Goal: Navigation & Orientation: Find specific page/section

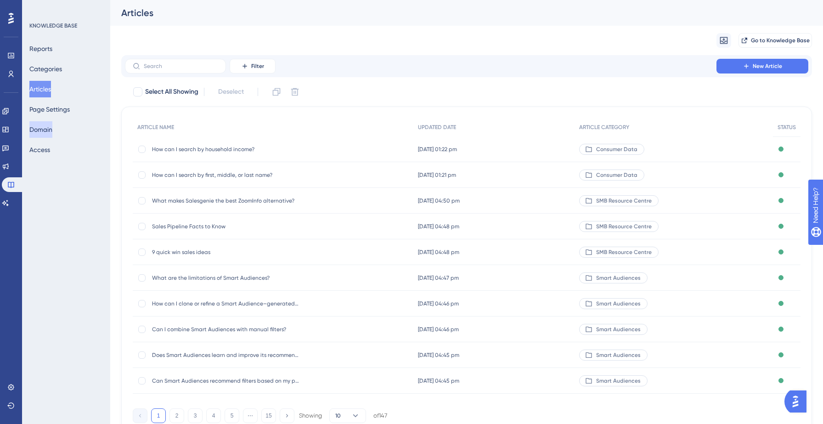
click at [52, 126] on button "Domain" at bounding box center [40, 129] width 23 height 17
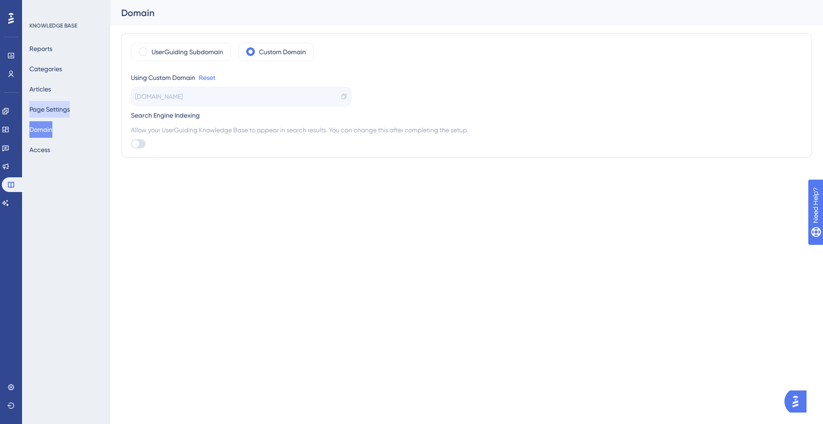
click at [51, 105] on button "Page Settings" at bounding box center [49, 109] width 40 height 17
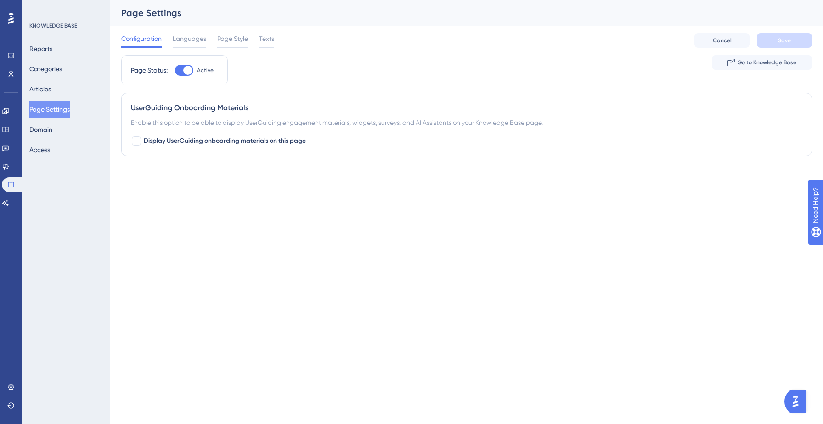
click at [188, 124] on div "Enable this option to be able to display UserGuiding engagement materials, widg…" at bounding box center [466, 122] width 671 height 11
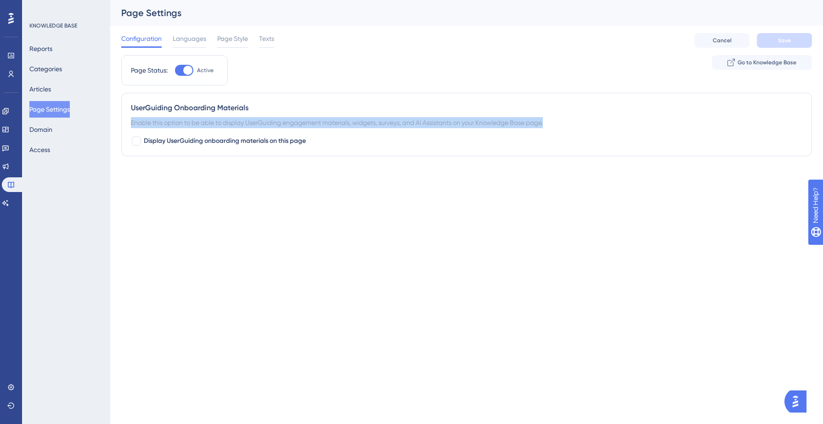
click at [188, 124] on div "Enable this option to be able to display UserGuiding engagement materials, widg…" at bounding box center [466, 122] width 671 height 11
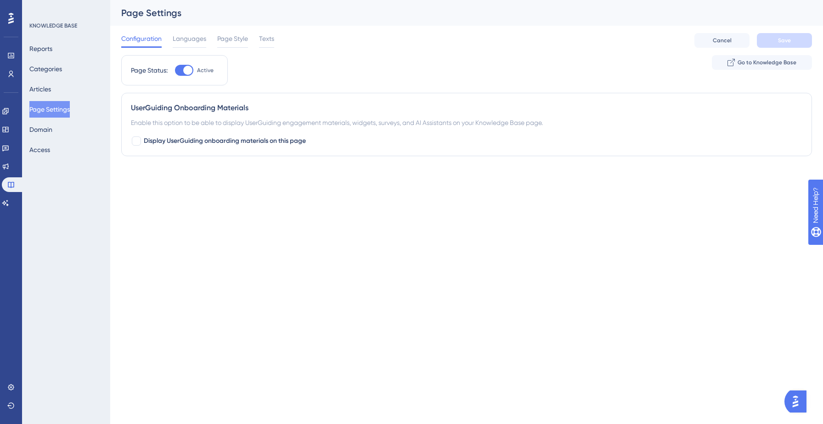
click at [333, 123] on div "Enable this option to be able to display UserGuiding engagement materials, widg…" at bounding box center [466, 122] width 671 height 11
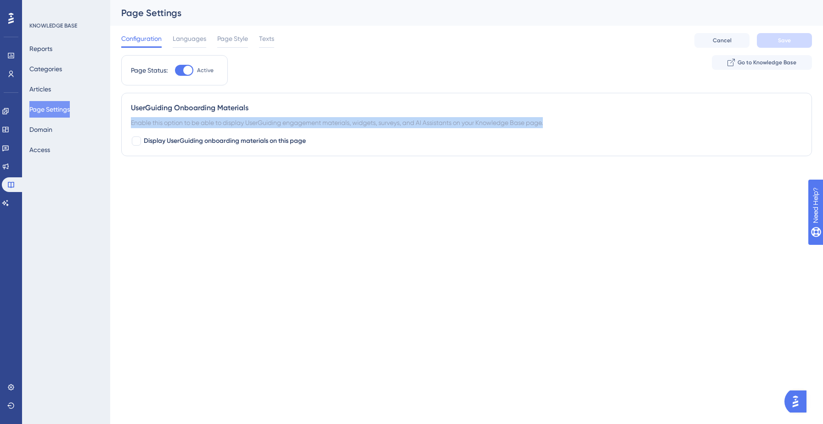
click at [333, 123] on div "Enable this option to be able to display UserGuiding engagement materials, widg…" at bounding box center [466, 122] width 671 height 11
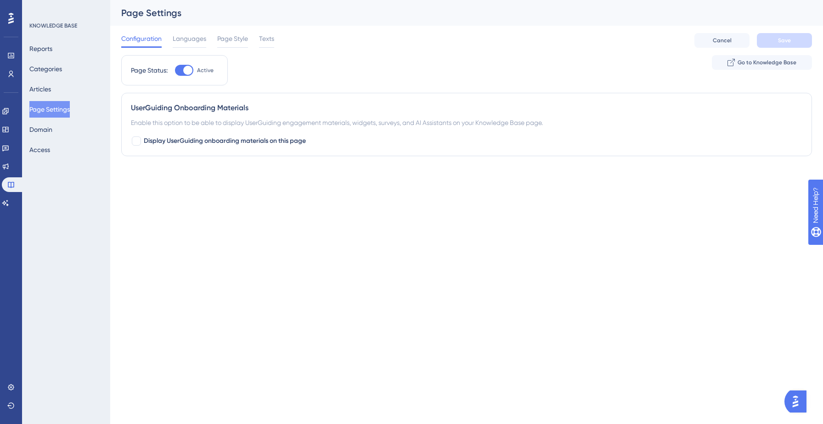
click at [333, 123] on div "Enable this option to be able to display UserGuiding engagement materials, widg…" at bounding box center [466, 122] width 671 height 11
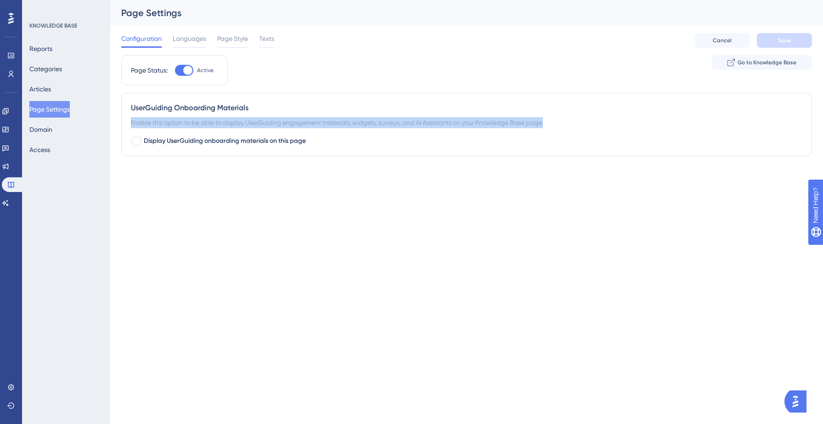
click at [333, 123] on div "Enable this option to be able to display UserGuiding engagement materials, widg…" at bounding box center [466, 122] width 671 height 11
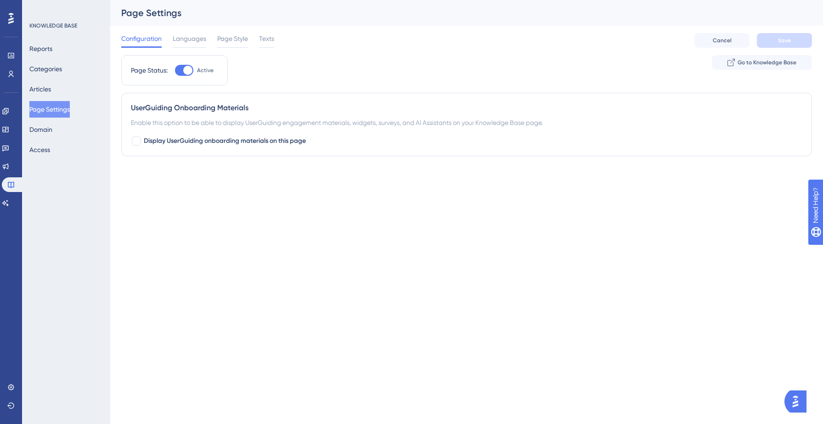
click at [333, 123] on div "Enable this option to be able to display UserGuiding engagement materials, widg…" at bounding box center [466, 122] width 671 height 11
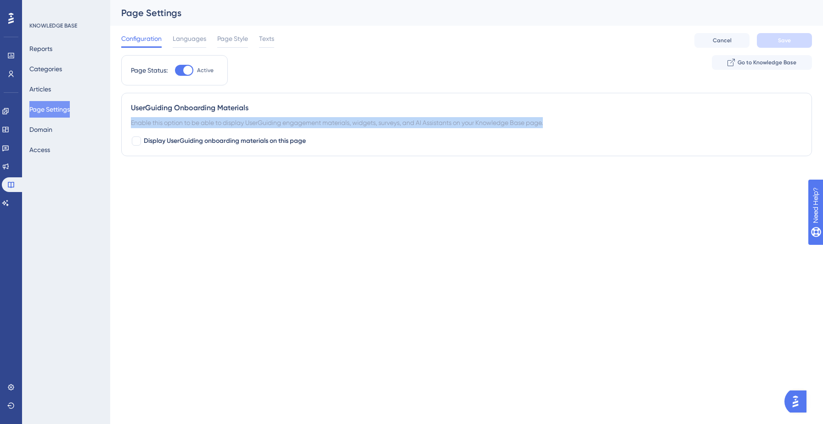
click at [333, 123] on div "Enable this option to be able to display UserGuiding engagement materials, widg…" at bounding box center [466, 122] width 671 height 11
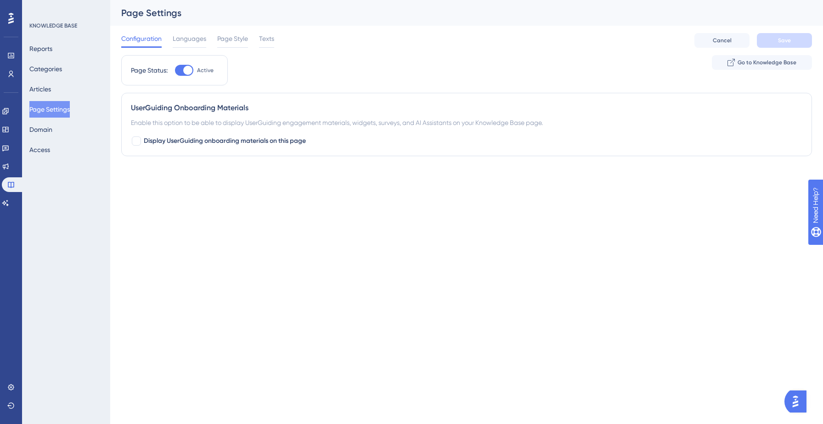
click at [333, 123] on div "Enable this option to be able to display UserGuiding engagement materials, widg…" at bounding box center [466, 122] width 671 height 11
click at [300, 124] on div "Enable this option to be able to display UserGuiding engagement materials, widg…" at bounding box center [466, 122] width 671 height 11
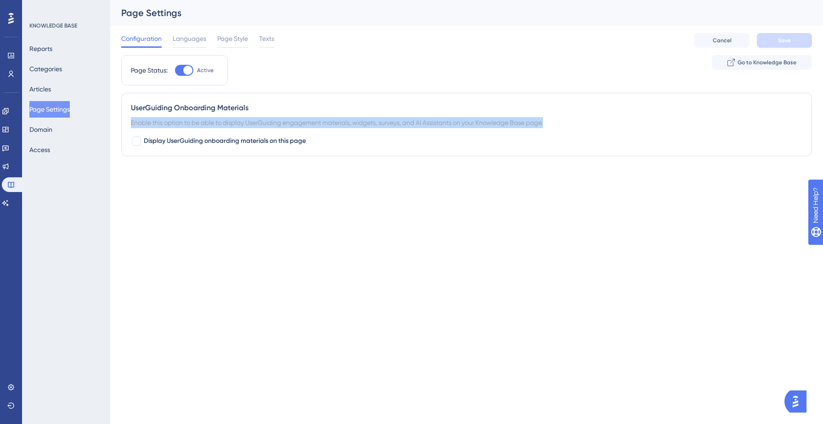
click at [300, 124] on div "Enable this option to be able to display UserGuiding engagement materials, widg…" at bounding box center [466, 122] width 671 height 11
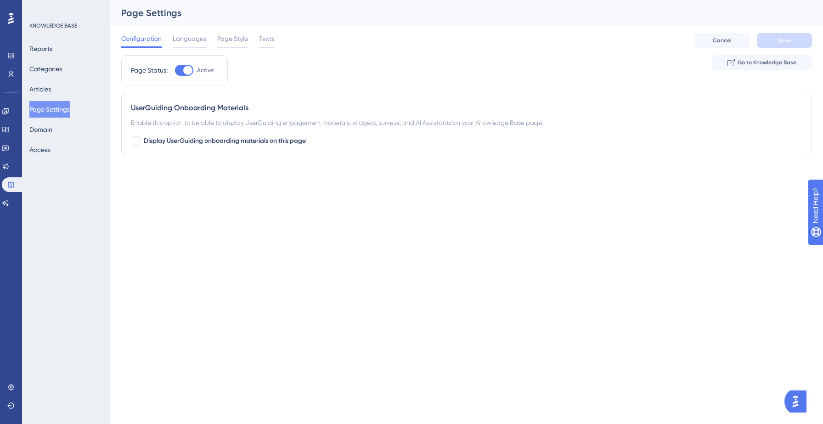
click at [300, 124] on div "Enable this option to be able to display UserGuiding engagement materials, widg…" at bounding box center [466, 122] width 671 height 11
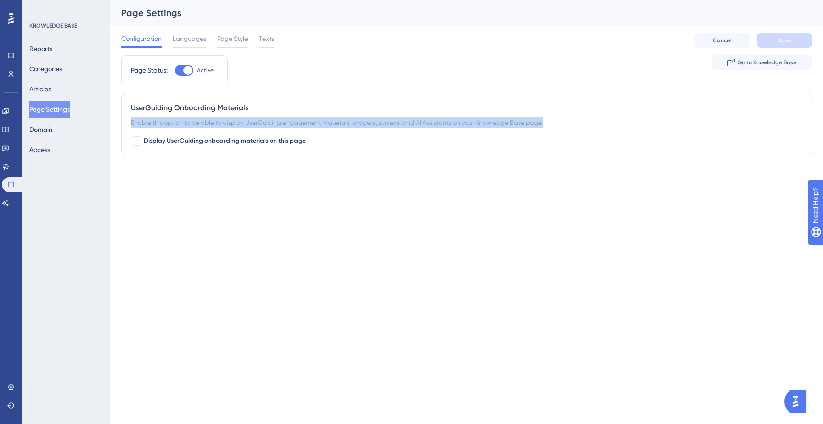
click at [300, 124] on div "Enable this option to be able to display UserGuiding engagement materials, widg…" at bounding box center [466, 122] width 671 height 11
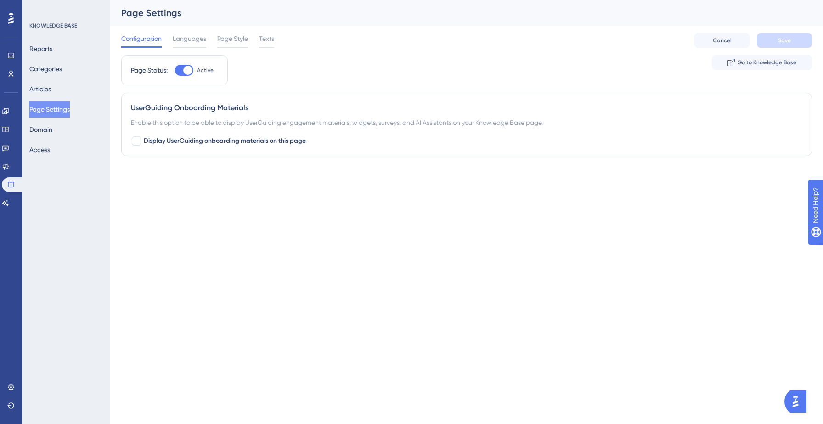
click at [300, 124] on div "Enable this option to be able to display UserGuiding engagement materials, widg…" at bounding box center [466, 122] width 671 height 11
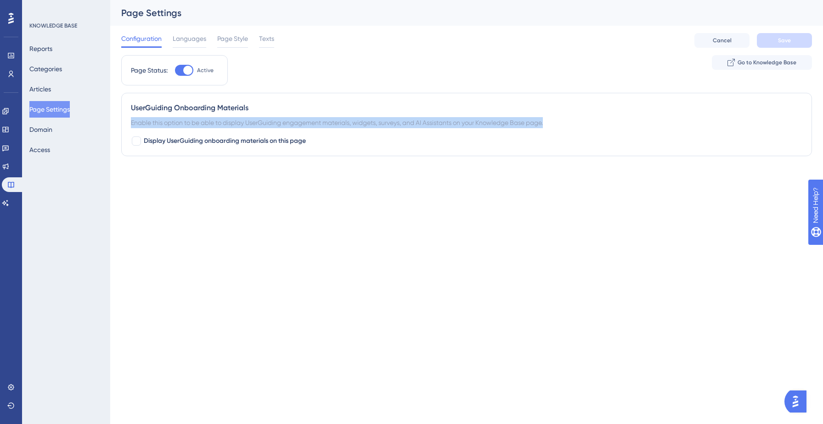
click at [300, 124] on div "Enable this option to be able to display UserGuiding engagement materials, widg…" at bounding box center [466, 122] width 671 height 11
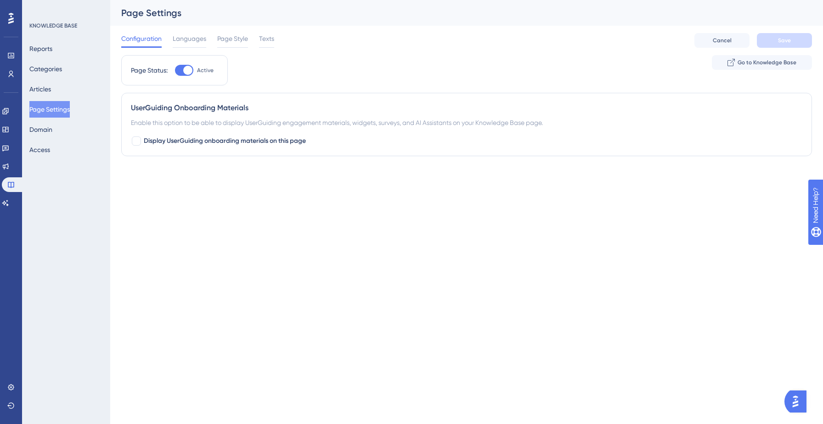
click at [300, 124] on div "Enable this option to be able to display UserGuiding engagement materials, widg…" at bounding box center [466, 122] width 671 height 11
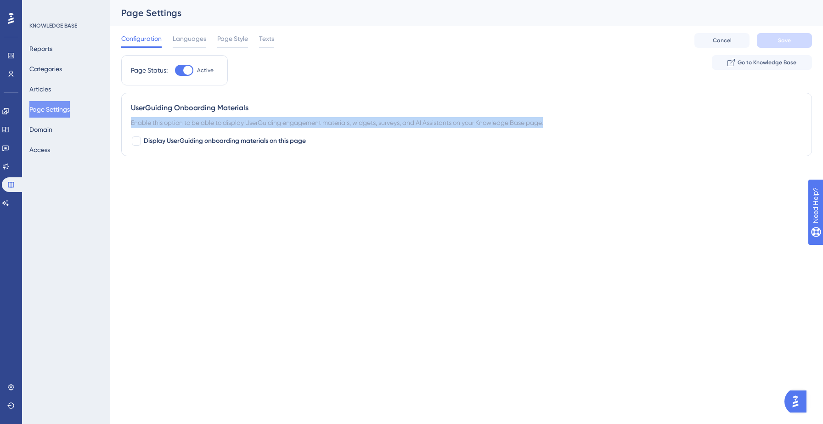
click at [300, 124] on div "Enable this option to be able to display UserGuiding engagement materials, widg…" at bounding box center [466, 122] width 671 height 11
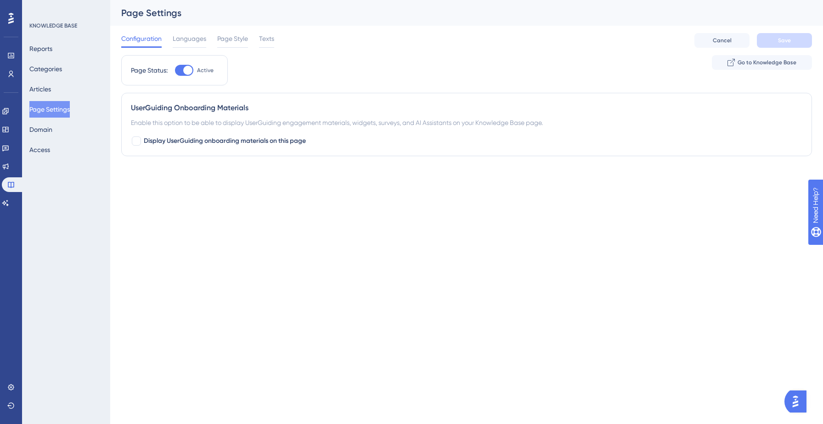
click at [309, 0] on html "Performance Users Engagement Widgets Feedback Product Updates Knowledge Base AI…" at bounding box center [411, 0] width 823 height 0
click at [185, 40] on span "Languages" at bounding box center [190, 38] width 34 height 11
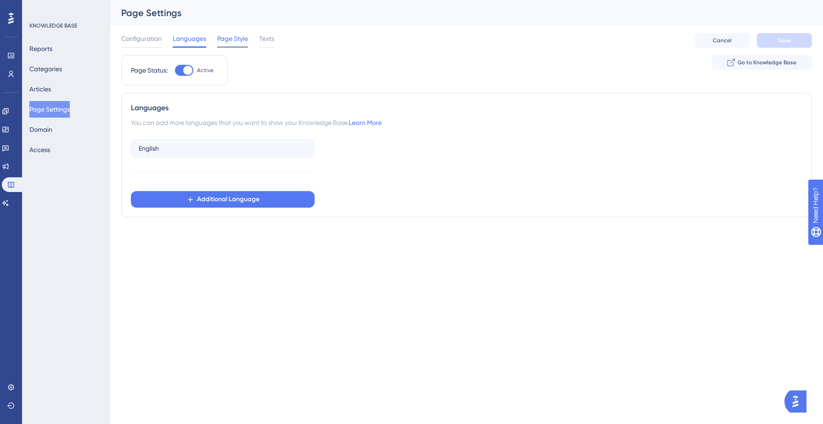
click at [226, 40] on span "Page Style" at bounding box center [232, 38] width 31 height 11
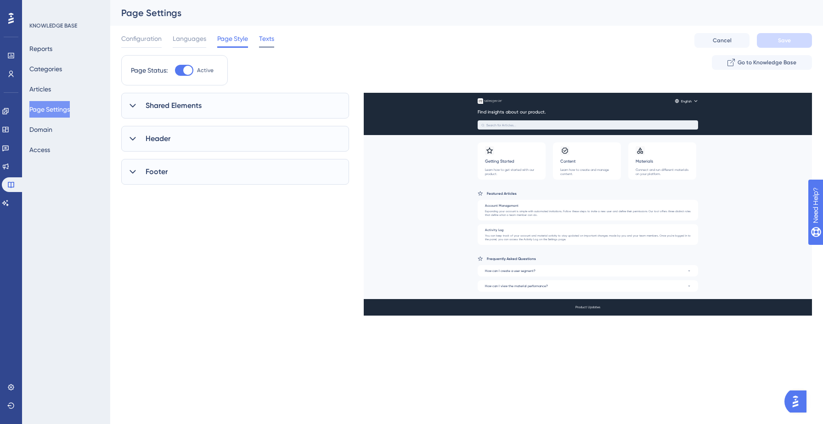
click at [271, 41] on span "Texts" at bounding box center [266, 38] width 15 height 11
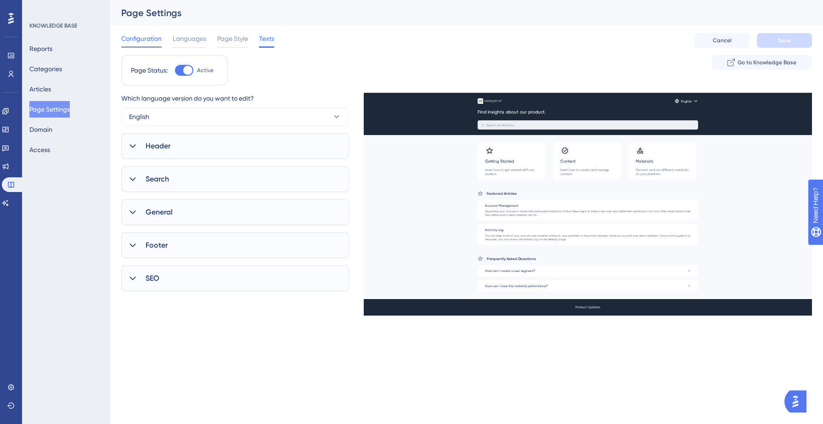
click at [127, 41] on span "Configuration" at bounding box center [141, 38] width 40 height 11
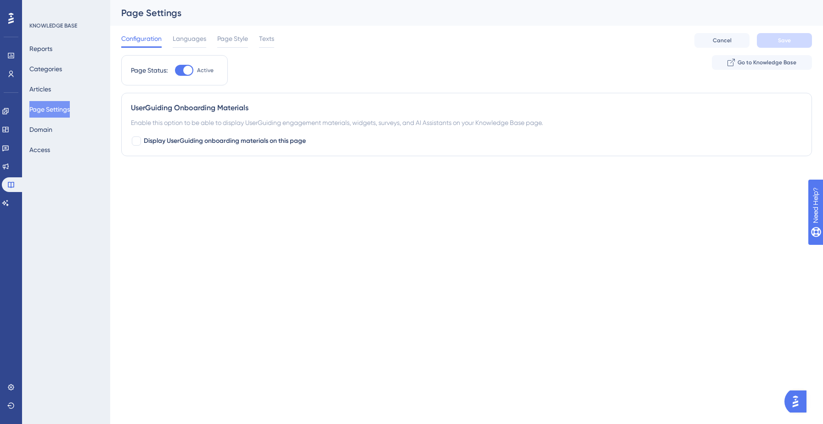
click at [64, 91] on div "Reports Categories Articles Page Settings Domain Access" at bounding box center [66, 99] width 74 height 118
click at [48, 90] on button "Articles" at bounding box center [40, 89] width 22 height 17
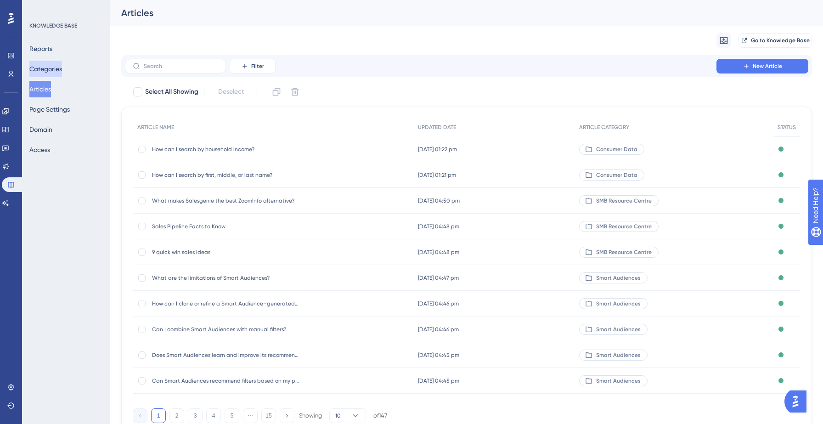
click at [53, 71] on button "Categories" at bounding box center [45, 69] width 33 height 17
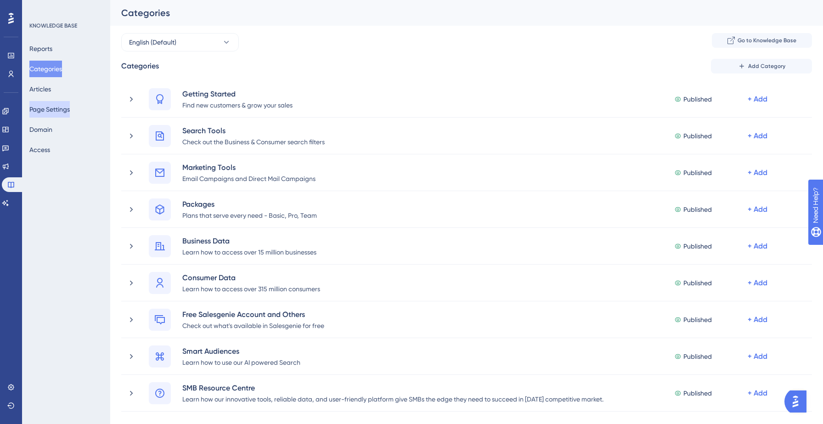
click at [43, 114] on button "Page Settings" at bounding box center [49, 109] width 40 height 17
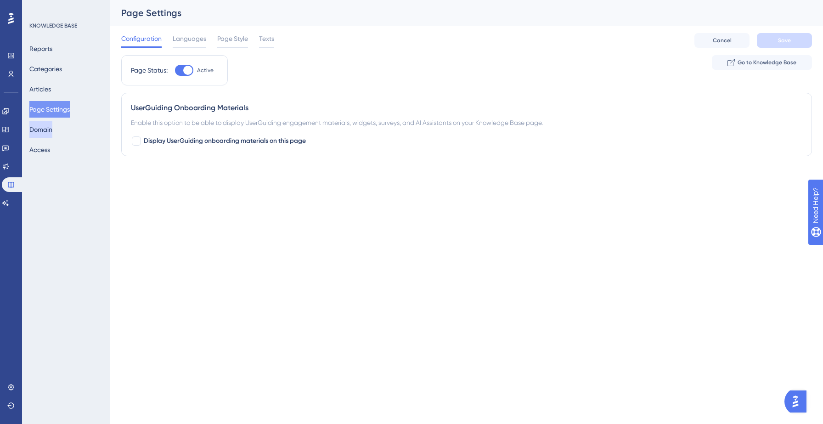
click at [47, 129] on button "Domain" at bounding box center [40, 129] width 23 height 17
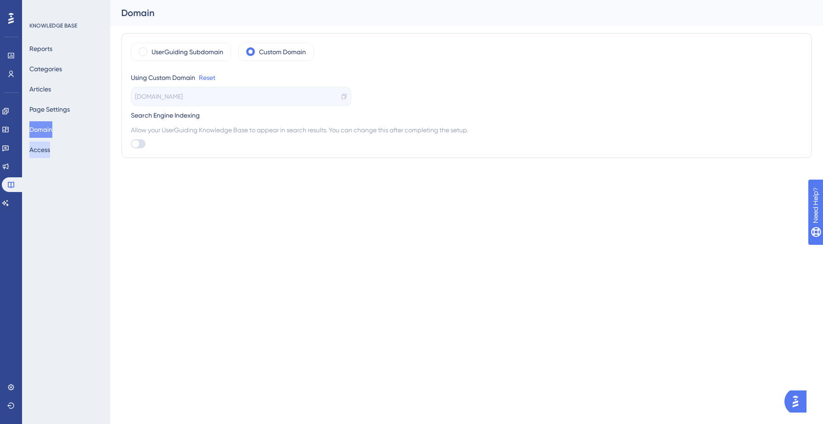
click at [48, 148] on button "Access" at bounding box center [39, 149] width 21 height 17
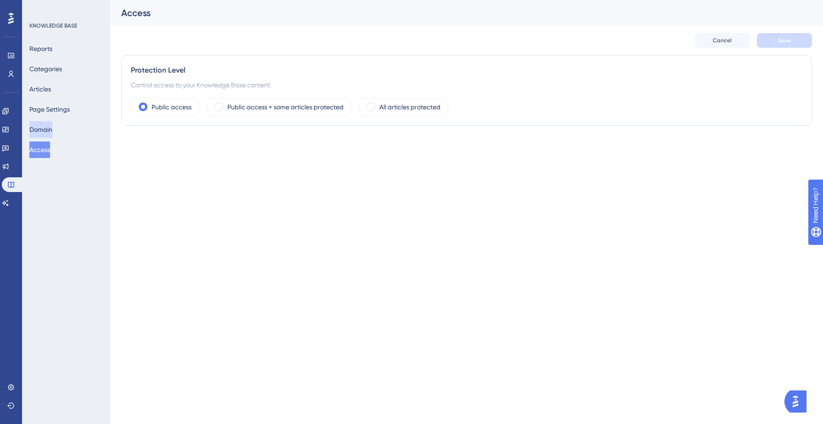
click at [48, 132] on button "Domain" at bounding box center [40, 129] width 23 height 17
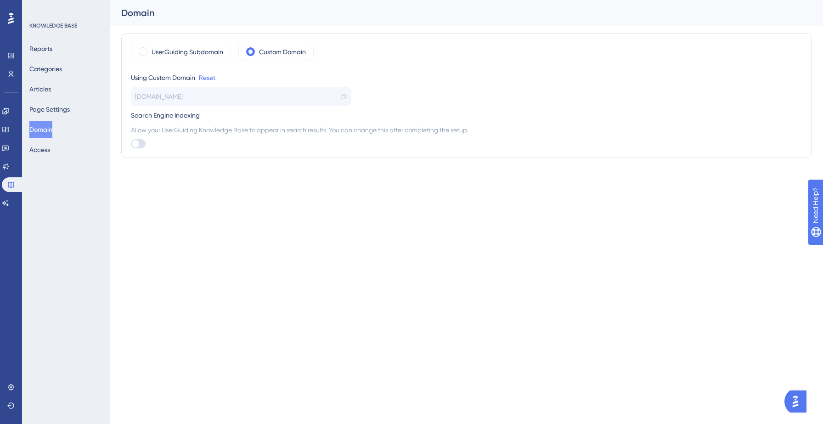
click at [136, 149] on div "UserGuiding Subdomain Custom Domain Using Custom Domain Reset [DOMAIN_NAME] Sea…" at bounding box center [466, 95] width 691 height 125
click at [137, 146] on div at bounding box center [135, 143] width 7 height 7
click at [131, 144] on input "checkbox" at bounding box center [130, 144] width 0 height 0
click at [137, 144] on div at bounding box center [140, 143] width 7 height 7
click at [131, 144] on input "checkbox" at bounding box center [130, 144] width 0 height 0
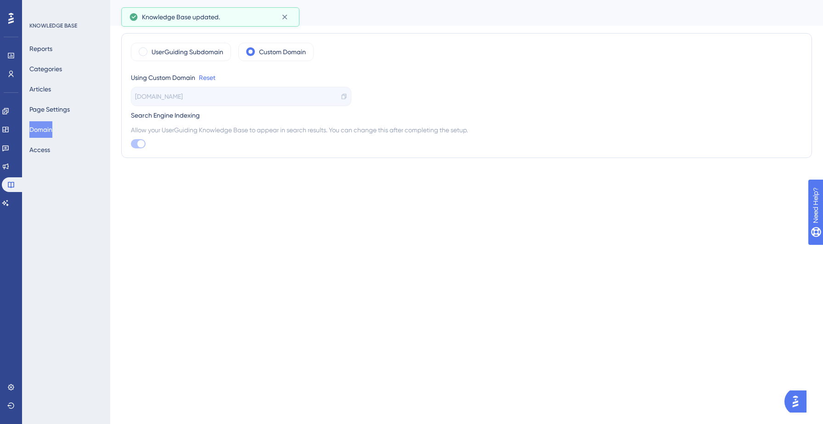
checkbox input "false"
click at [319, 133] on span "Allow your UserGuiding Knowledge Base to appear in search results. You can chan…" at bounding box center [466, 129] width 671 height 11
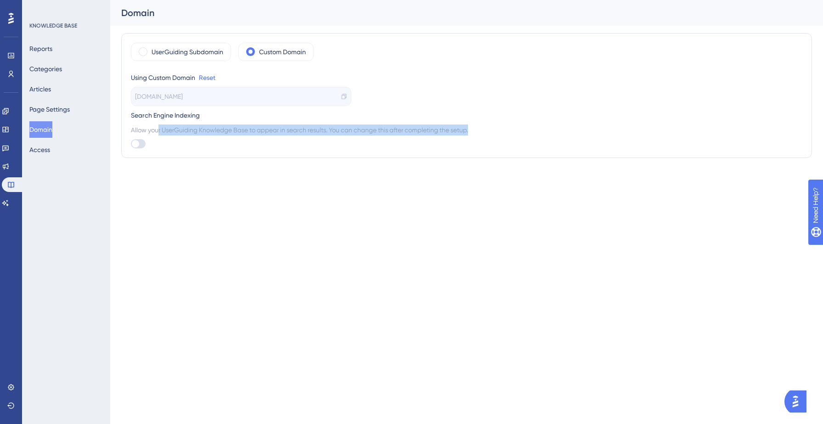
click at [319, 133] on span "Allow your UserGuiding Knowledge Base to appear in search results. You can chan…" at bounding box center [466, 129] width 671 height 11
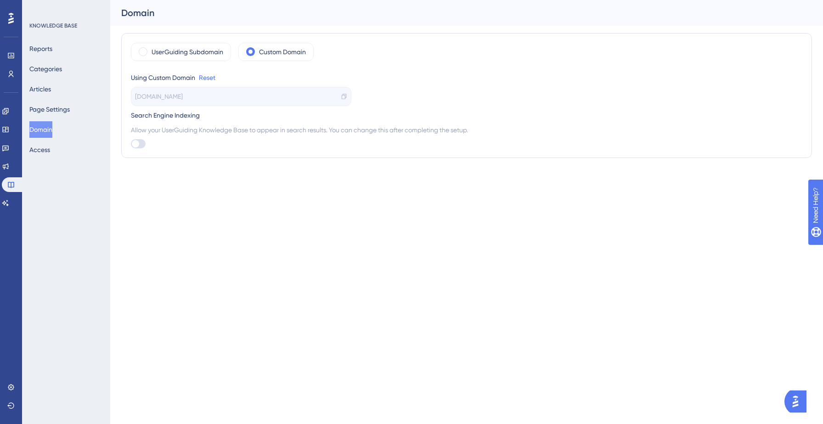
click at [319, 133] on span "Allow your UserGuiding Knowledge Base to appear in search results. You can chan…" at bounding box center [466, 129] width 671 height 11
click at [353, 0] on html "Performance Users Engagement Widgets Feedback Product Updates Knowledge Base AI…" at bounding box center [411, 0] width 823 height 0
click at [312, 96] on div "[DOMAIN_NAME]" at bounding box center [241, 96] width 220 height 19
click at [174, 49] on label "UserGuiding Subdomain" at bounding box center [188, 51] width 72 height 11
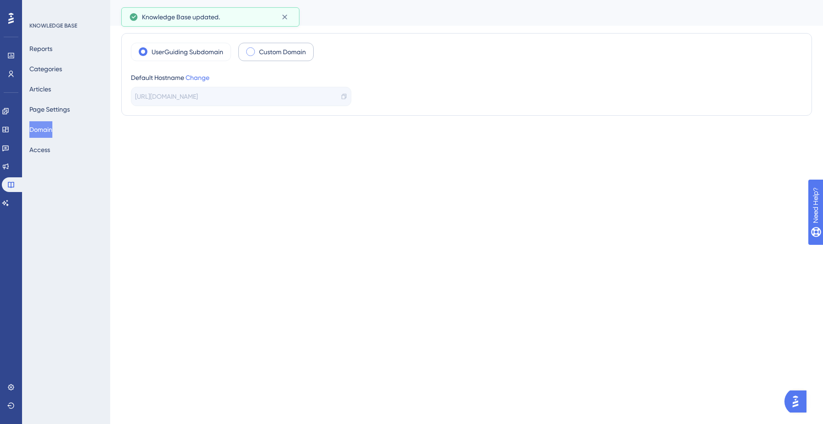
click at [258, 50] on div "Custom Domain" at bounding box center [275, 52] width 75 height 18
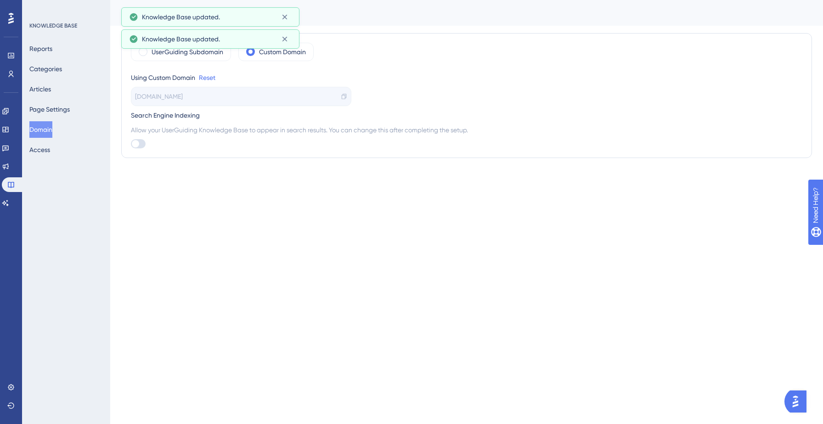
click at [220, 0] on html "Performance Users Engagement Widgets Feedback Product Updates Knowledge Base AI…" at bounding box center [411, 0] width 823 height 0
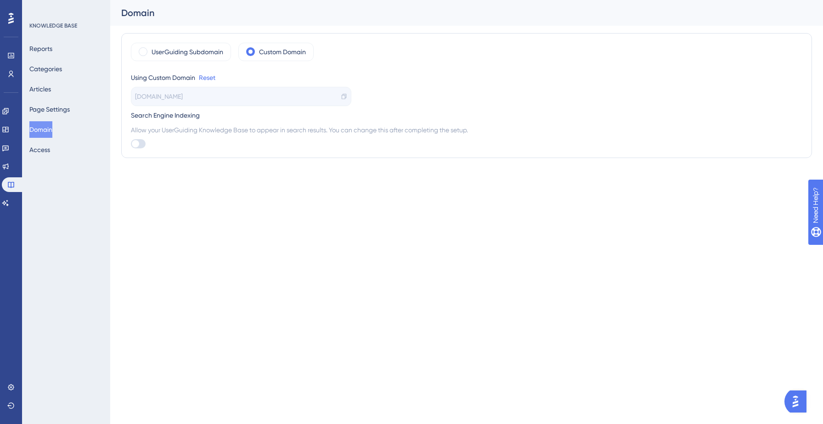
click at [170, 93] on span "[DOMAIN_NAME]" at bounding box center [159, 96] width 48 height 11
click at [38, 150] on button "Access" at bounding box center [39, 149] width 21 height 17
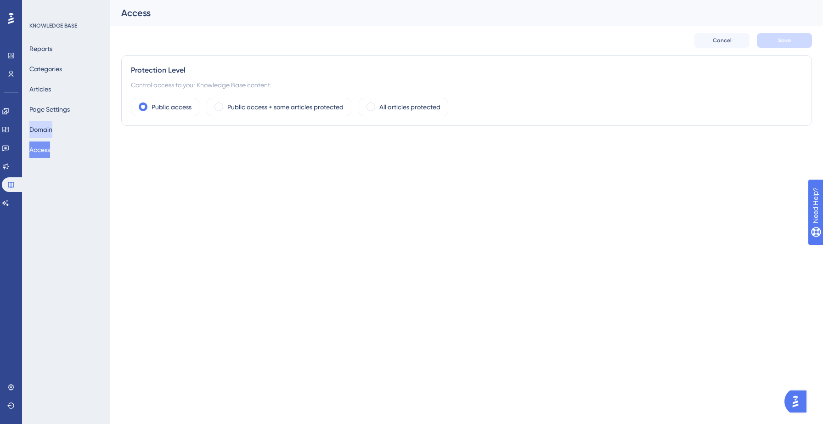
click at [49, 128] on button "Domain" at bounding box center [40, 129] width 23 height 17
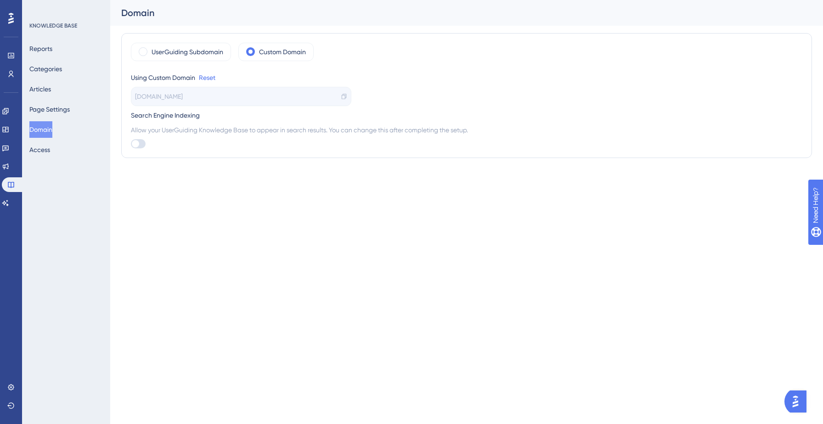
click at [257, 0] on html "Performance Users Engagement Widgets Feedback Product Updates Knowledge Base AI…" at bounding box center [411, 0] width 823 height 0
click at [12, 388] on icon at bounding box center [10, 386] width 7 height 7
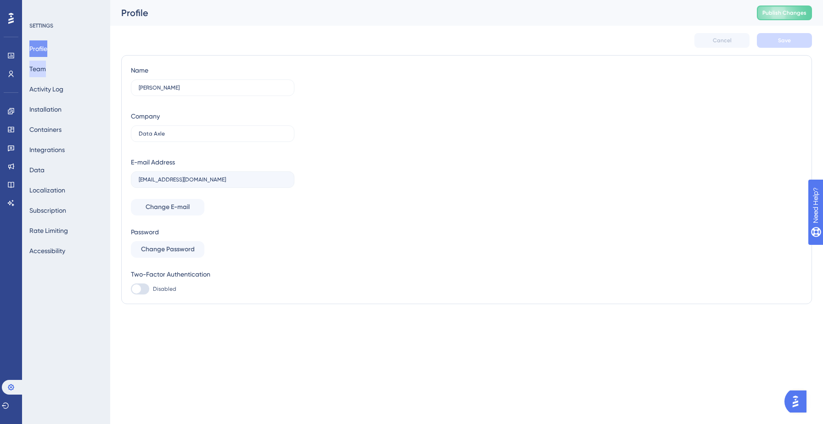
click at [46, 70] on button "Team" at bounding box center [37, 69] width 17 height 17
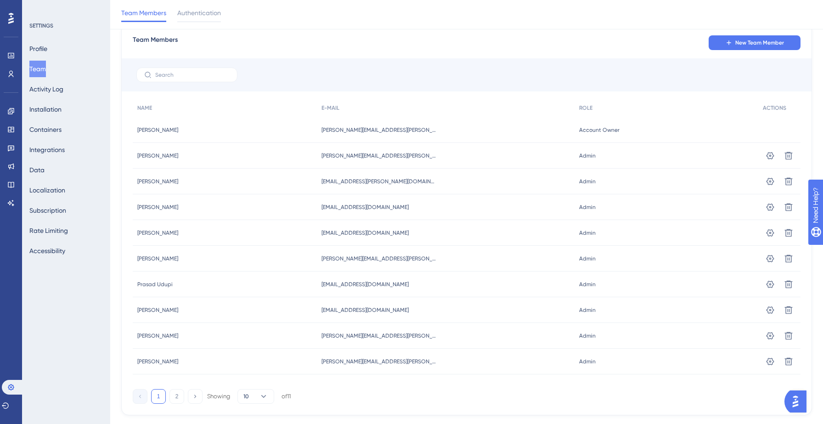
scroll to position [56, 0]
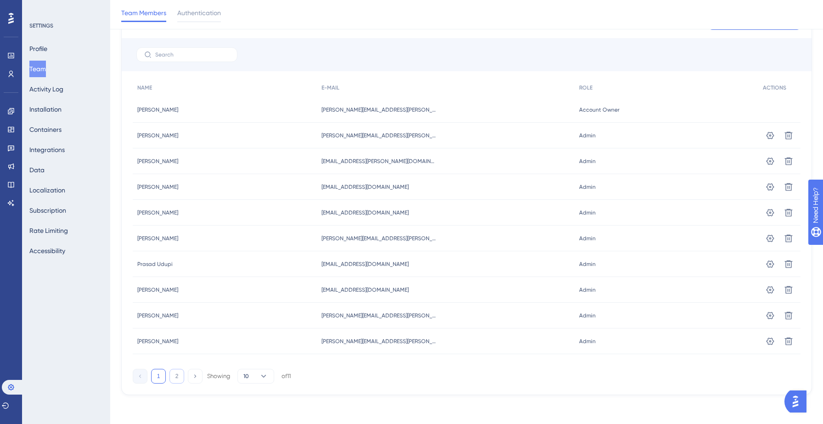
click at [175, 376] on button "2" at bounding box center [176, 376] width 15 height 15
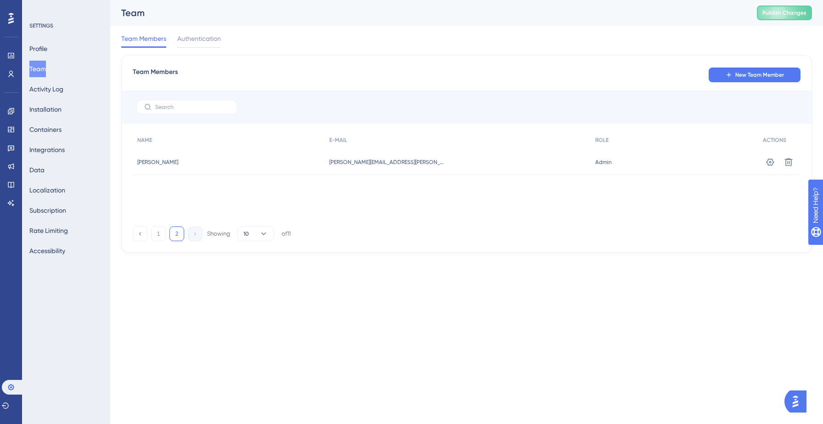
scroll to position [0, 0]
